Goal: Information Seeking & Learning: Learn about a topic

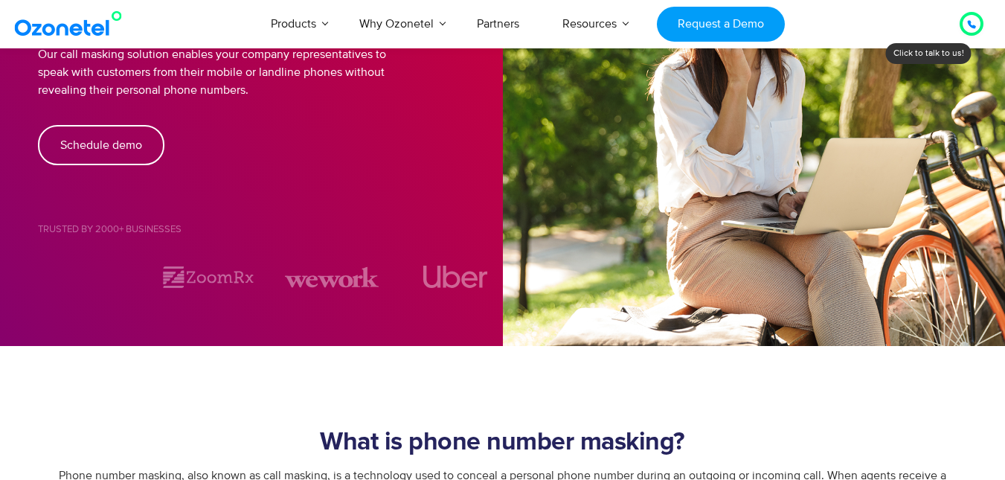
scroll to position [202, 0]
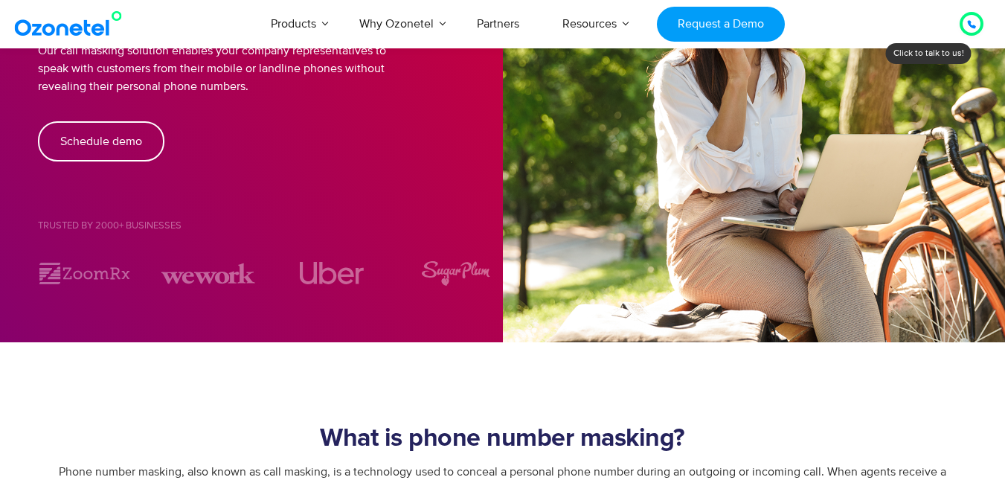
drag, startPoint x: 0, startPoint y: 0, endPoint x: 406, endPoint y: 362, distance: 544.0
click at [406, 362] on section "What is phone number masking? Phone number masking, also known as call masking,…" at bounding box center [502, 449] width 1005 height 214
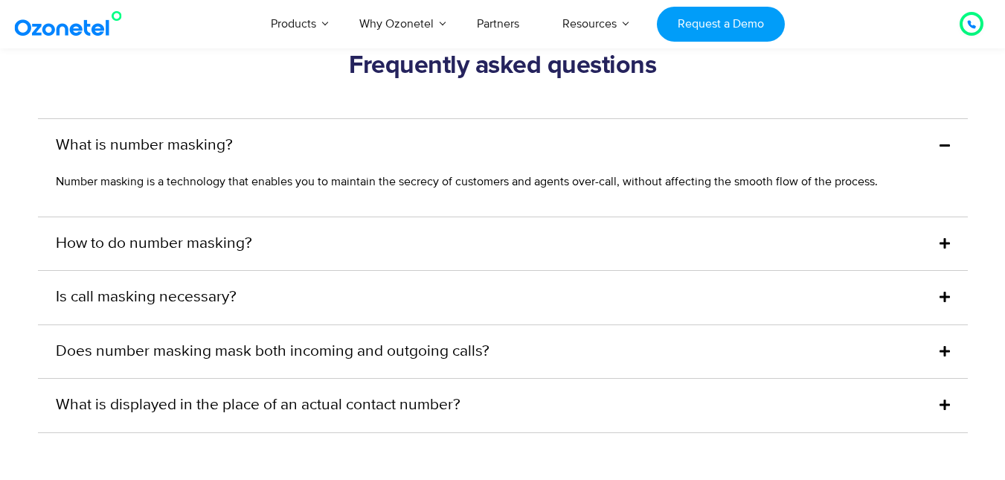
scroll to position [4063, 0]
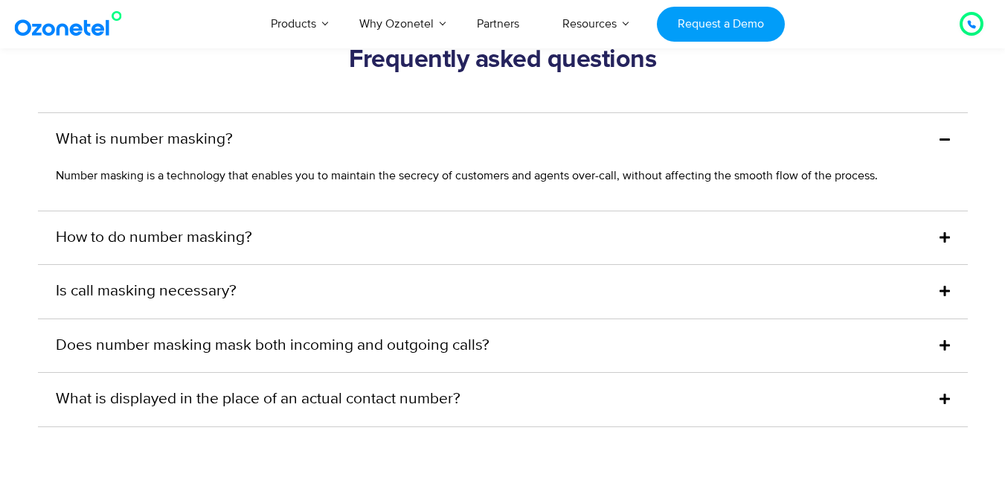
click at [264, 211] on div "How to do number masking?" at bounding box center [503, 238] width 930 height 54
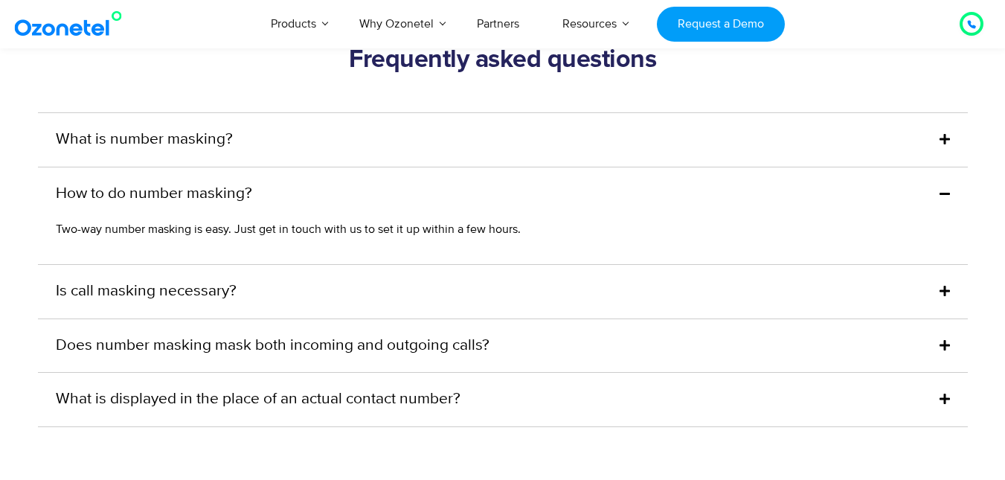
click at [283, 319] on div "Does number masking mask both incoming and outgoing calls?" at bounding box center [503, 346] width 930 height 54
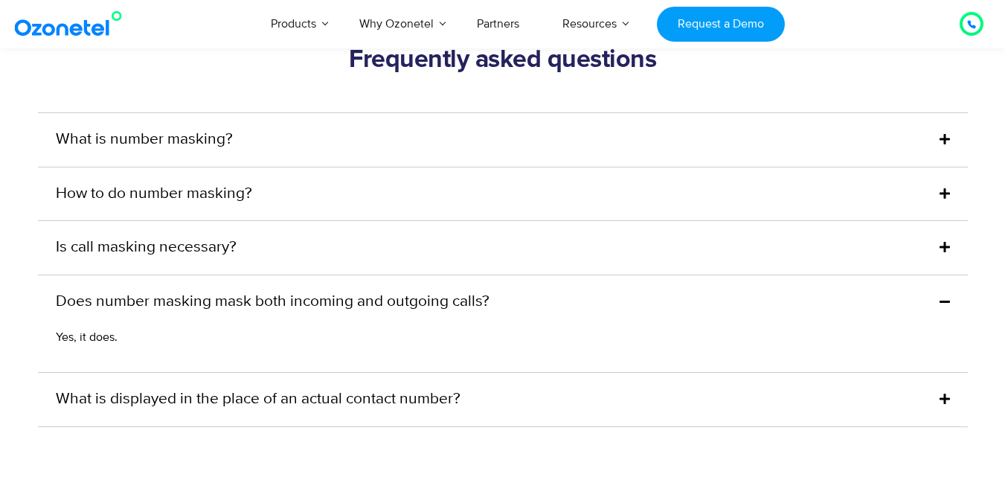
click at [259, 226] on div "Is call masking necessary?" at bounding box center [503, 248] width 930 height 54
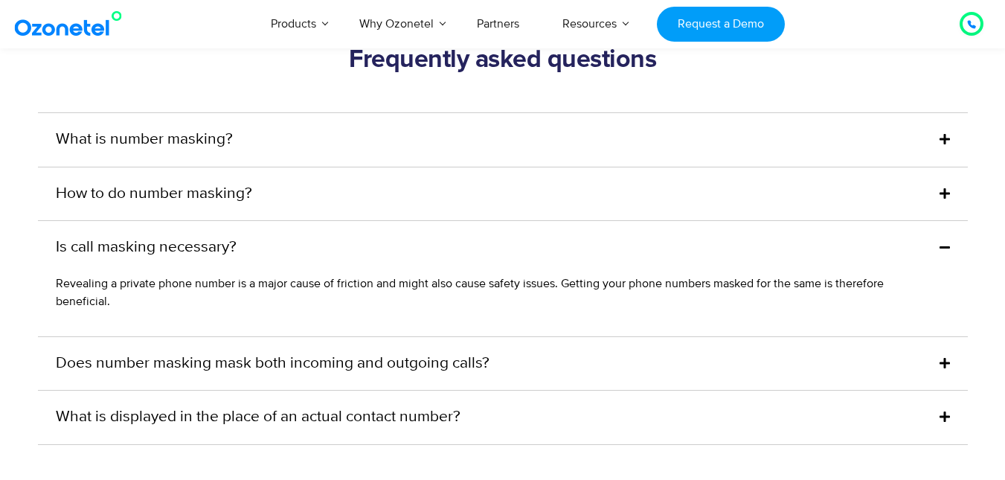
click at [278, 406] on link "What is displayed in the place of an actual contact number?" at bounding box center [258, 418] width 405 height 24
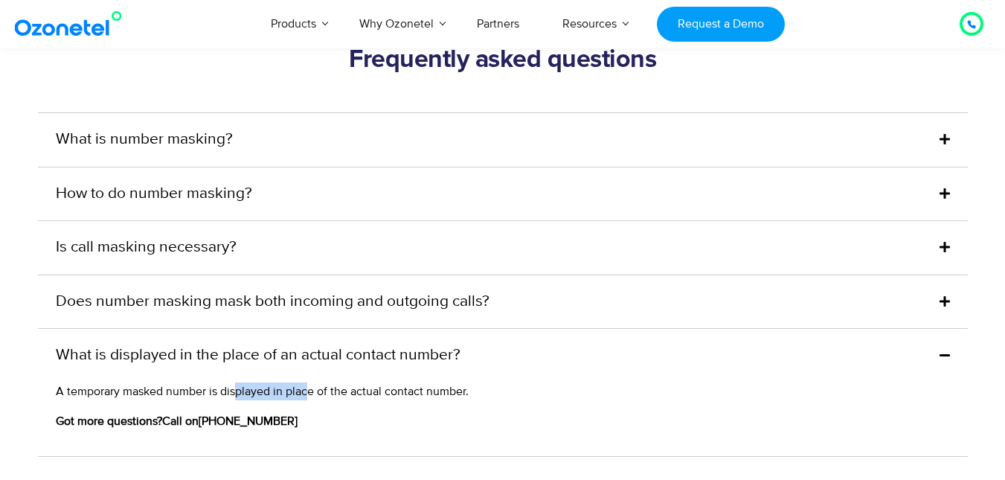
drag, startPoint x: 235, startPoint y: 362, endPoint x: 324, endPoint y: 366, distance: 88.7
click at [324, 384] on span "A temporary masked number is displayed in place of the actual contact number." at bounding box center [262, 391] width 413 height 15
click at [388, 383] on div "A temporary masked number is displayed in place of the actual contact number. G…" at bounding box center [503, 420] width 930 height 74
